Goal: Information Seeking & Learning: Learn about a topic

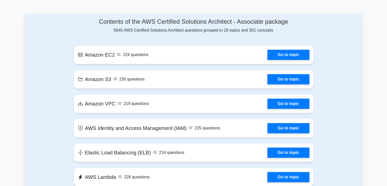
scroll to position [260, 0]
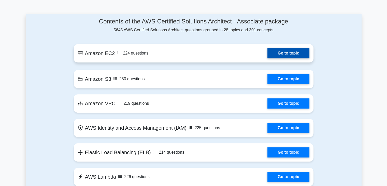
click at [275, 48] on link "Go to topic" at bounding box center [289, 53] width 42 height 10
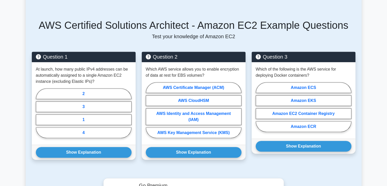
scroll to position [185, 0]
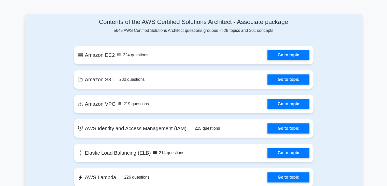
scroll to position [260, 0]
